Goal: Find specific page/section: Locate a particular part of the current website

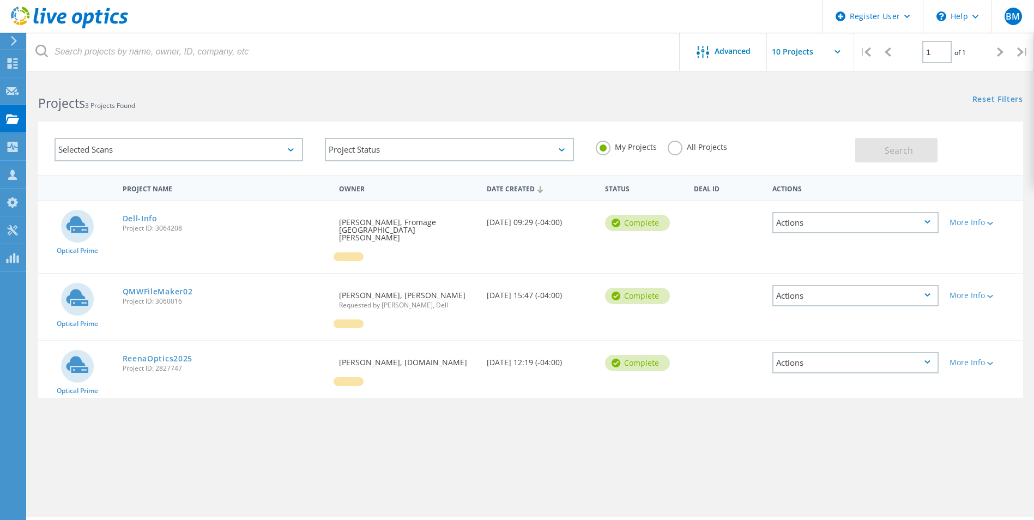
click at [314, 451] on div "Project Name Owner Date Created Status Deal Id Actions Optical Prime Dell-Info …" at bounding box center [530, 316] width 984 height 283
click at [143, 355] on link "ReenaOptics2025" at bounding box center [158, 359] width 70 height 8
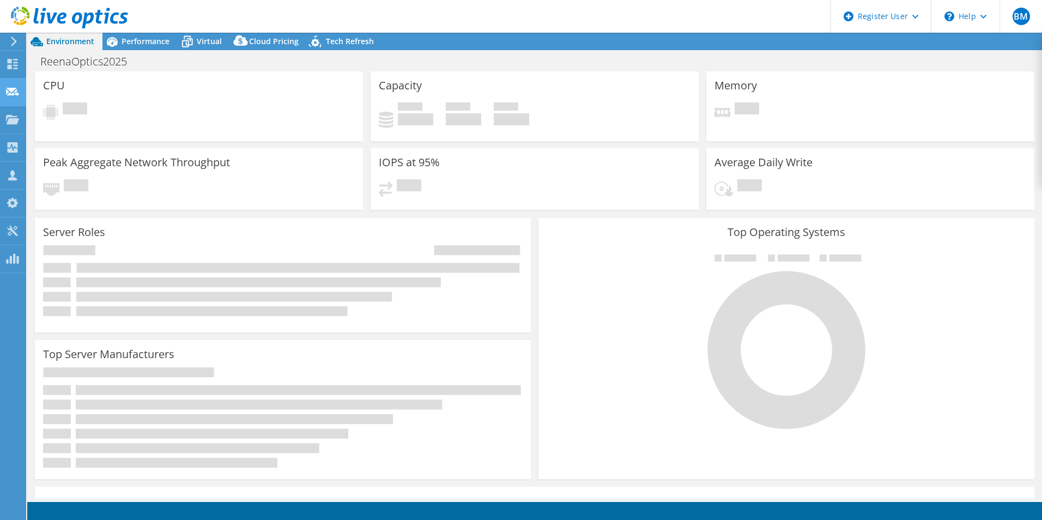
select select "USD"
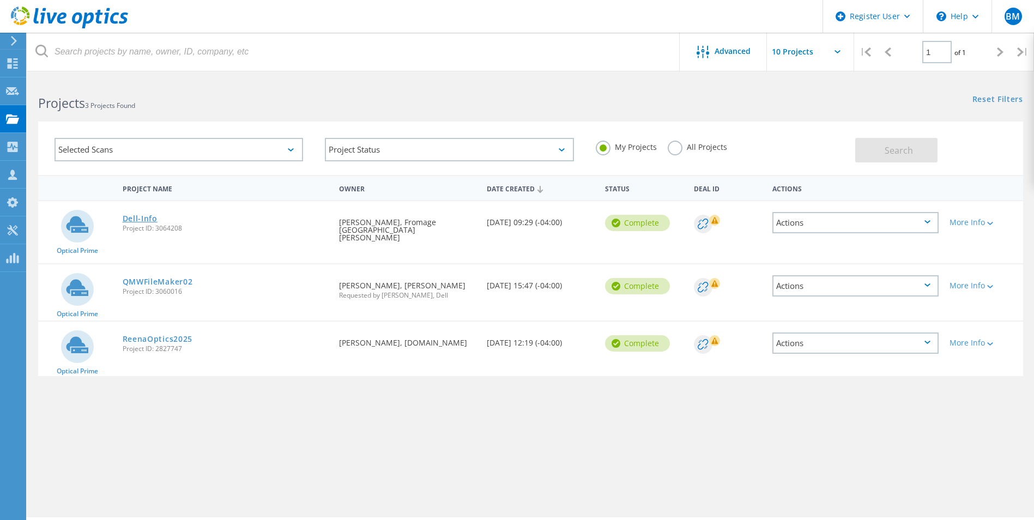
click at [133, 215] on link "Dell-Info" at bounding box center [140, 219] width 35 height 8
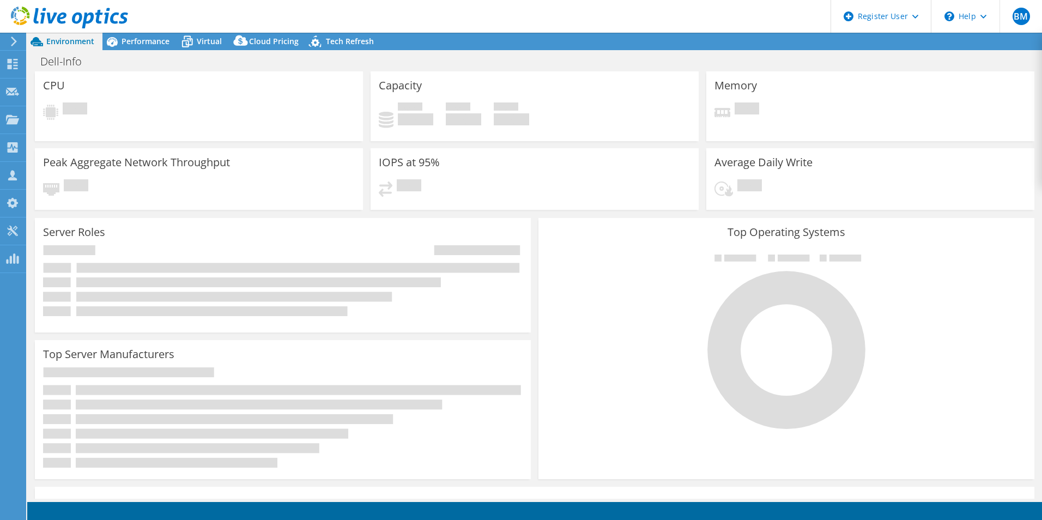
select select "USD"
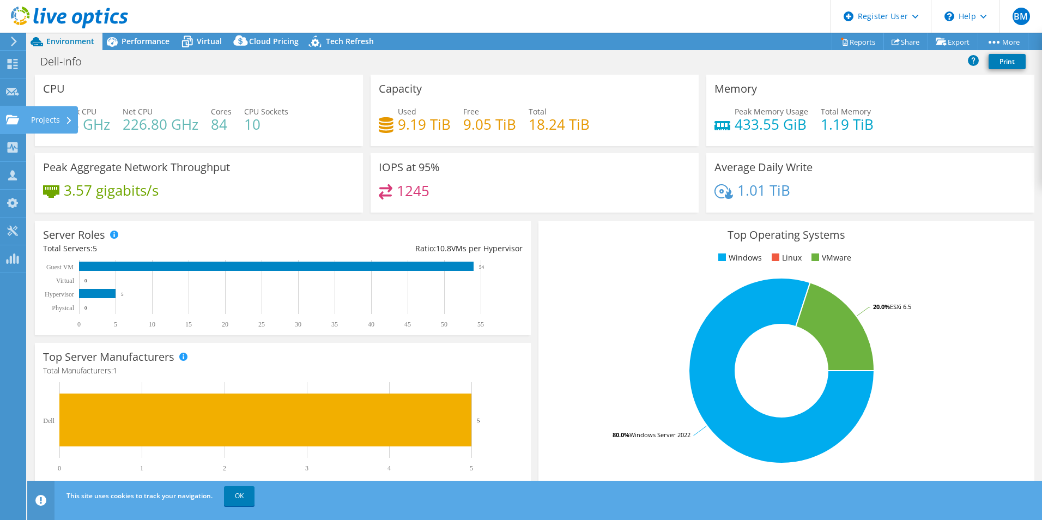
click at [15, 119] on use at bounding box center [12, 118] width 13 height 9
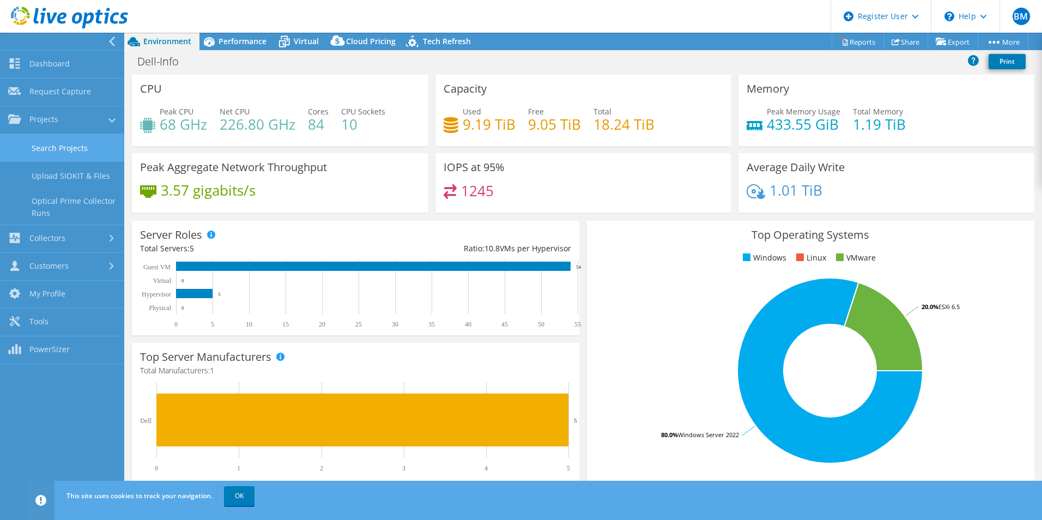
click at [75, 149] on link "Search Projects" at bounding box center [62, 148] width 124 height 28
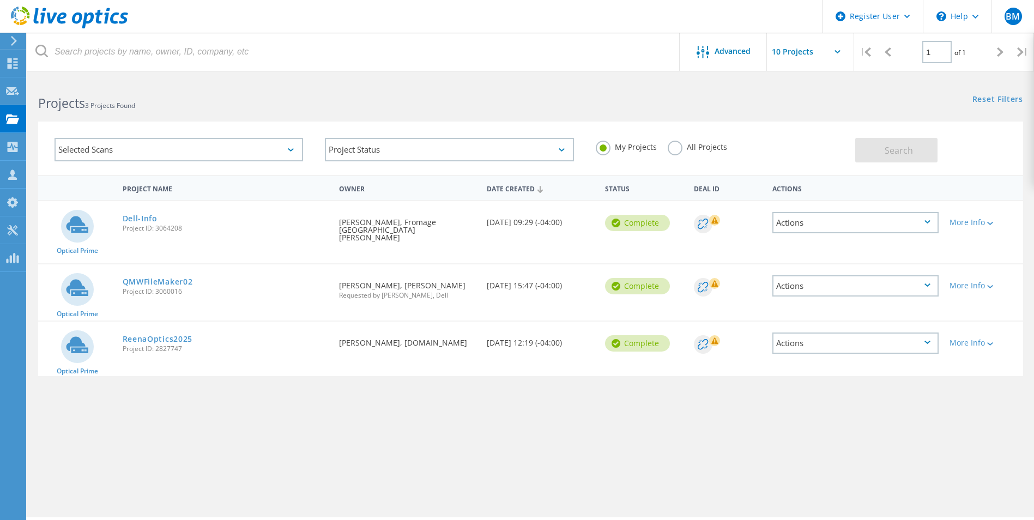
click at [108, 105] on span "3 Projects Found" at bounding box center [110, 105] width 50 height 9
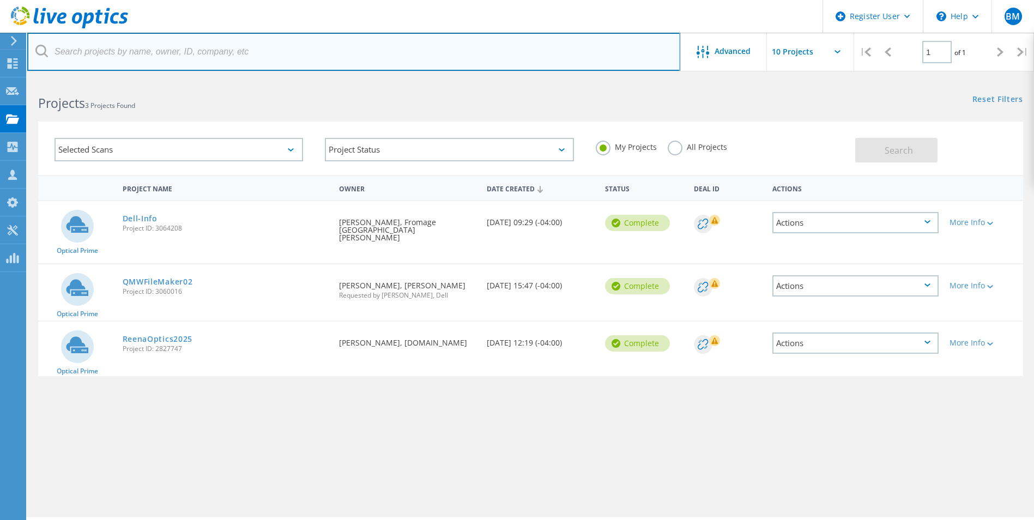
click at [111, 57] on input "text" at bounding box center [353, 52] width 653 height 38
paste input "3084303"
type input "3084303"
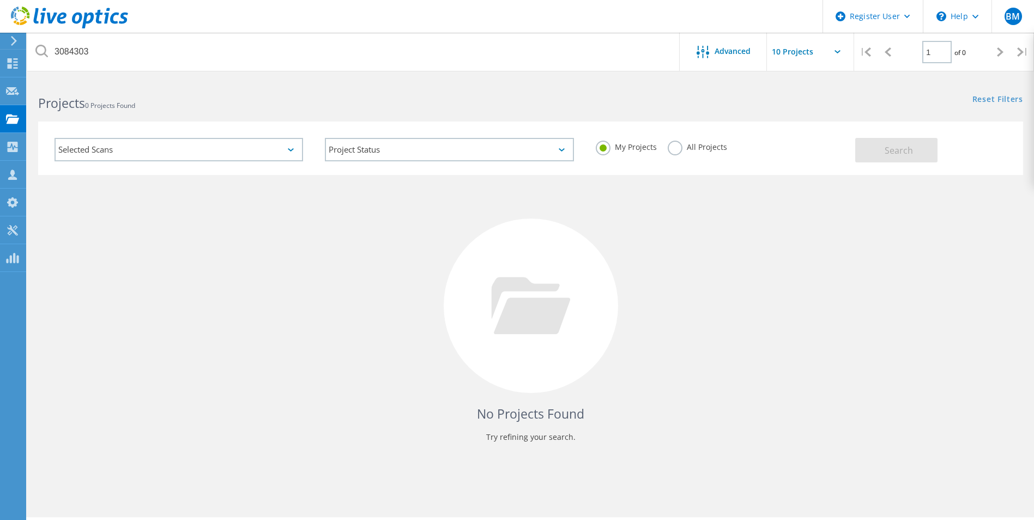
click at [674, 144] on label "All Projects" at bounding box center [696, 146] width 59 height 10
click at [0, 0] on input "All Projects" at bounding box center [0, 0] width 0 height 0
click at [884, 147] on button "Search" at bounding box center [896, 150] width 82 height 25
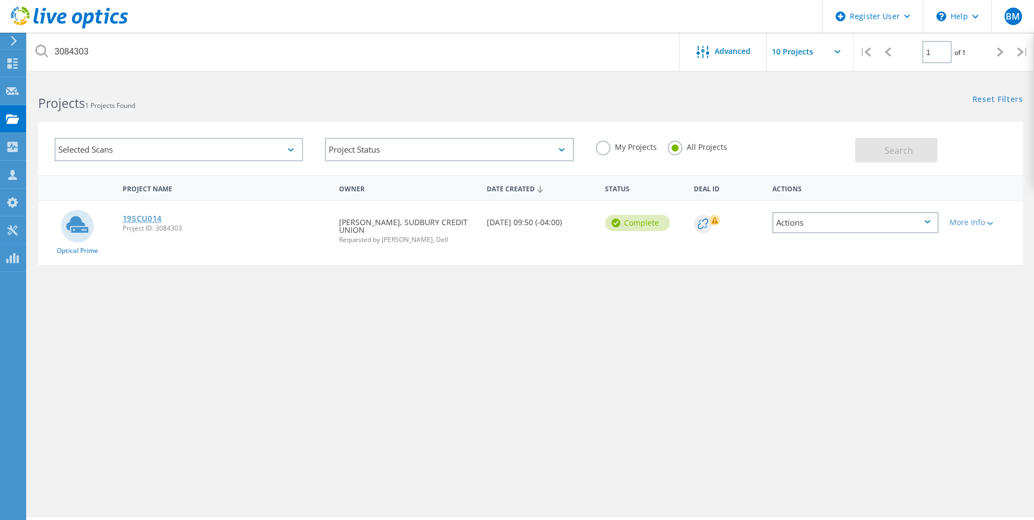
click at [143, 220] on link "19SCU014" at bounding box center [143, 219] width 40 height 8
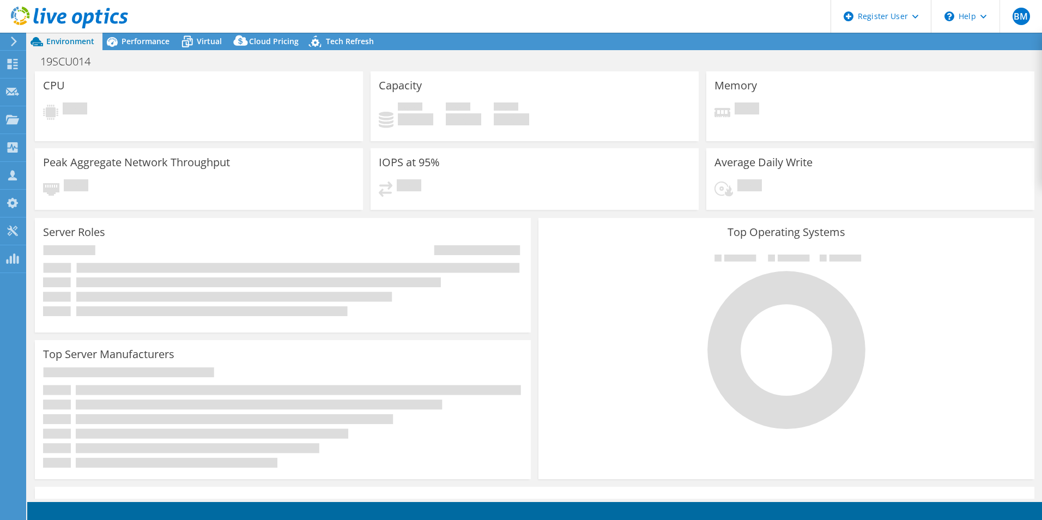
select select "USD"
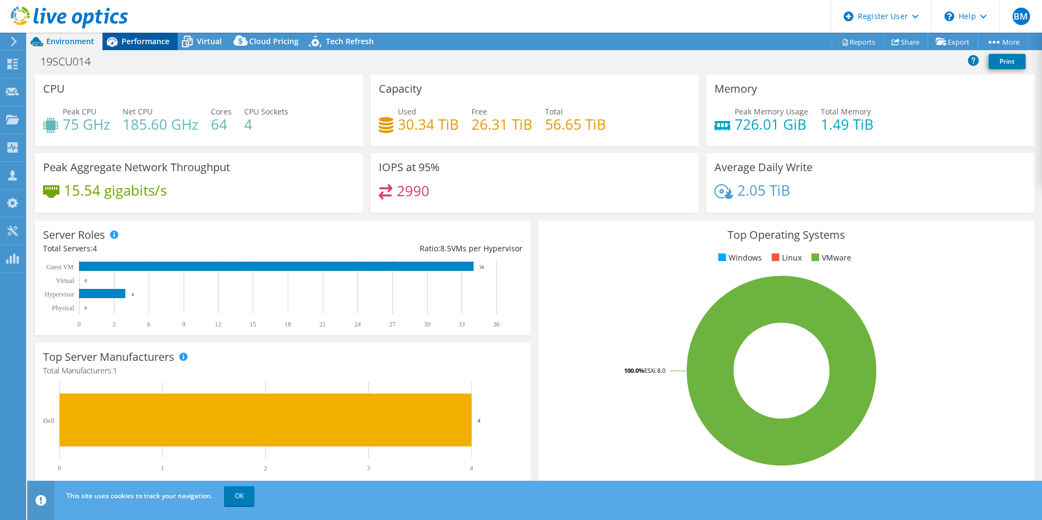
click at [157, 38] on span "Performance" at bounding box center [145, 41] width 48 height 10
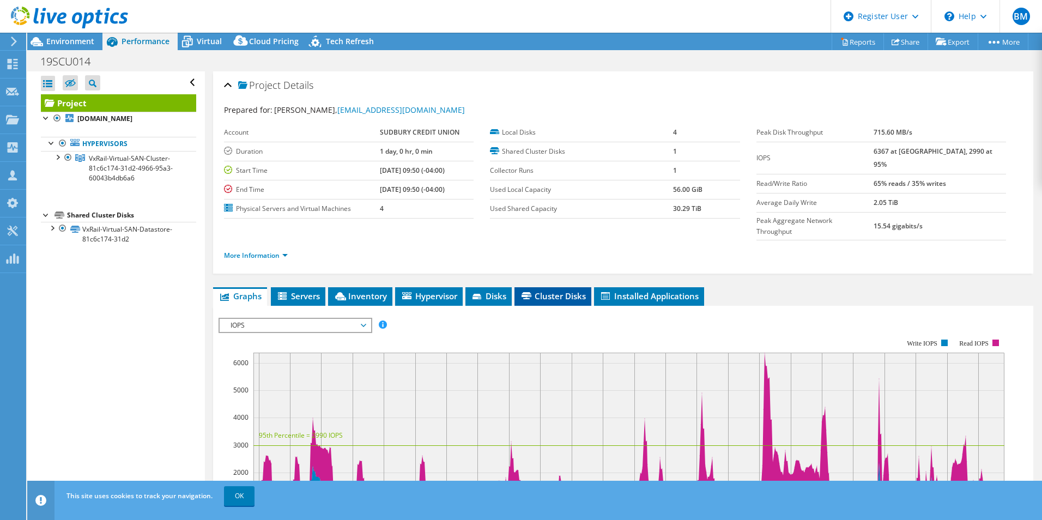
click at [555, 290] on span "Cluster Disks" at bounding box center [553, 295] width 66 height 11
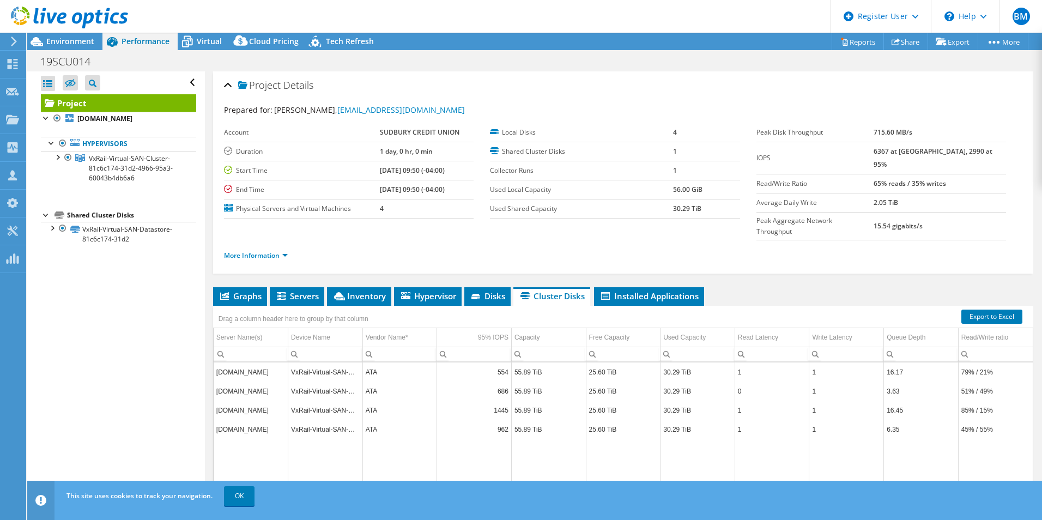
click at [59, 35] on div at bounding box center [64, 18] width 128 height 37
click at [61, 38] on span "Environment" at bounding box center [70, 41] width 48 height 10
